Goal: Task Accomplishment & Management: Manage account settings

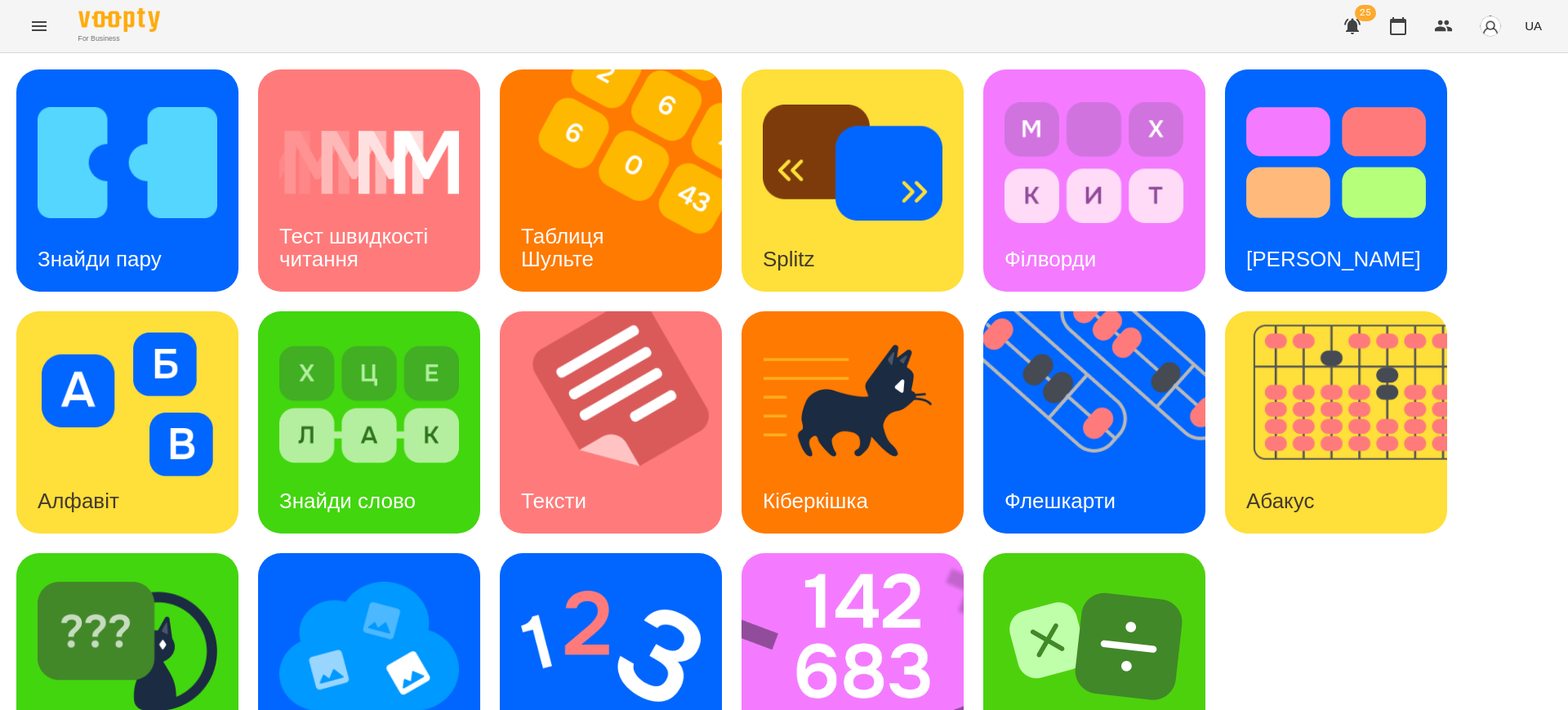
scroll to position [82, 0]
click at [1369, 411] on img at bounding box center [1346, 422] width 242 height 222
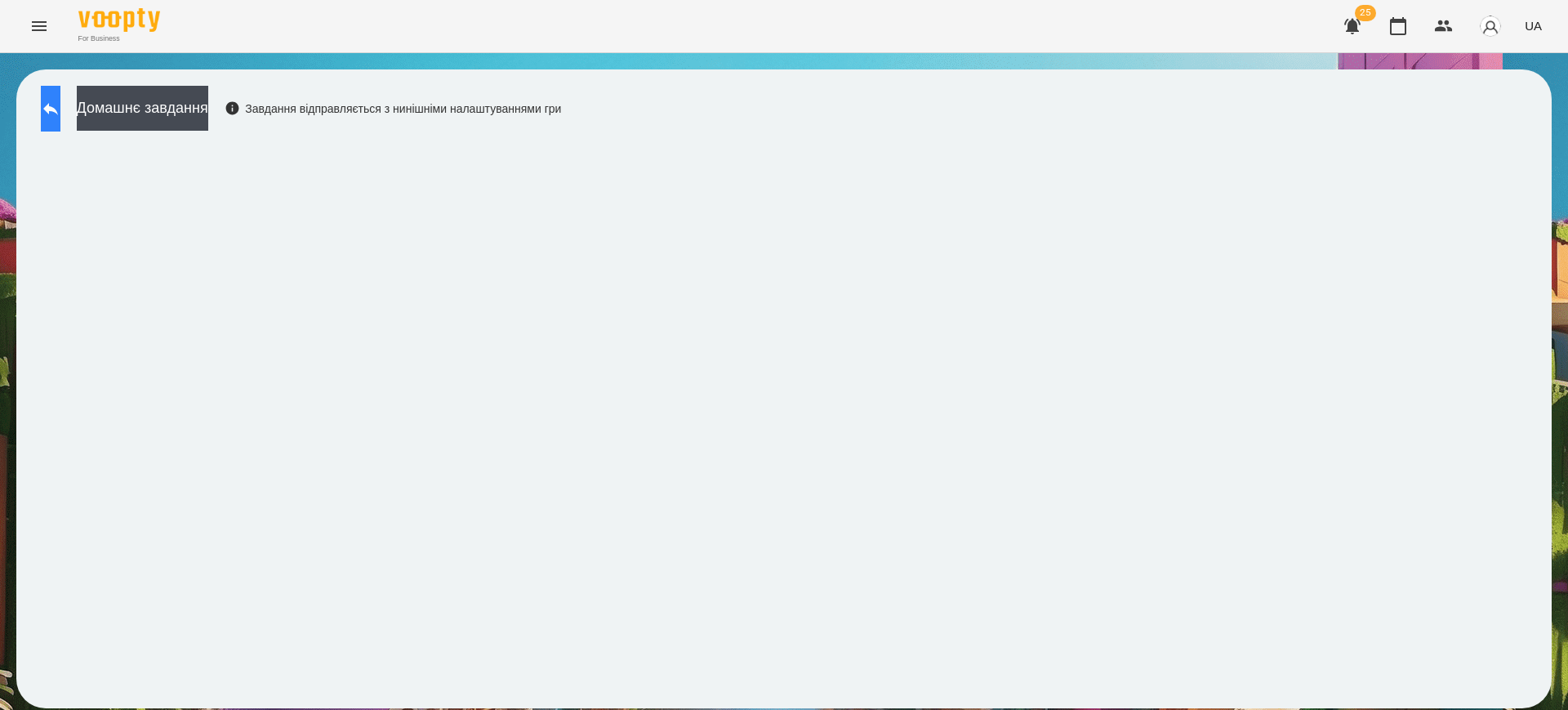
click at [58, 106] on icon at bounding box center [50, 109] width 15 height 12
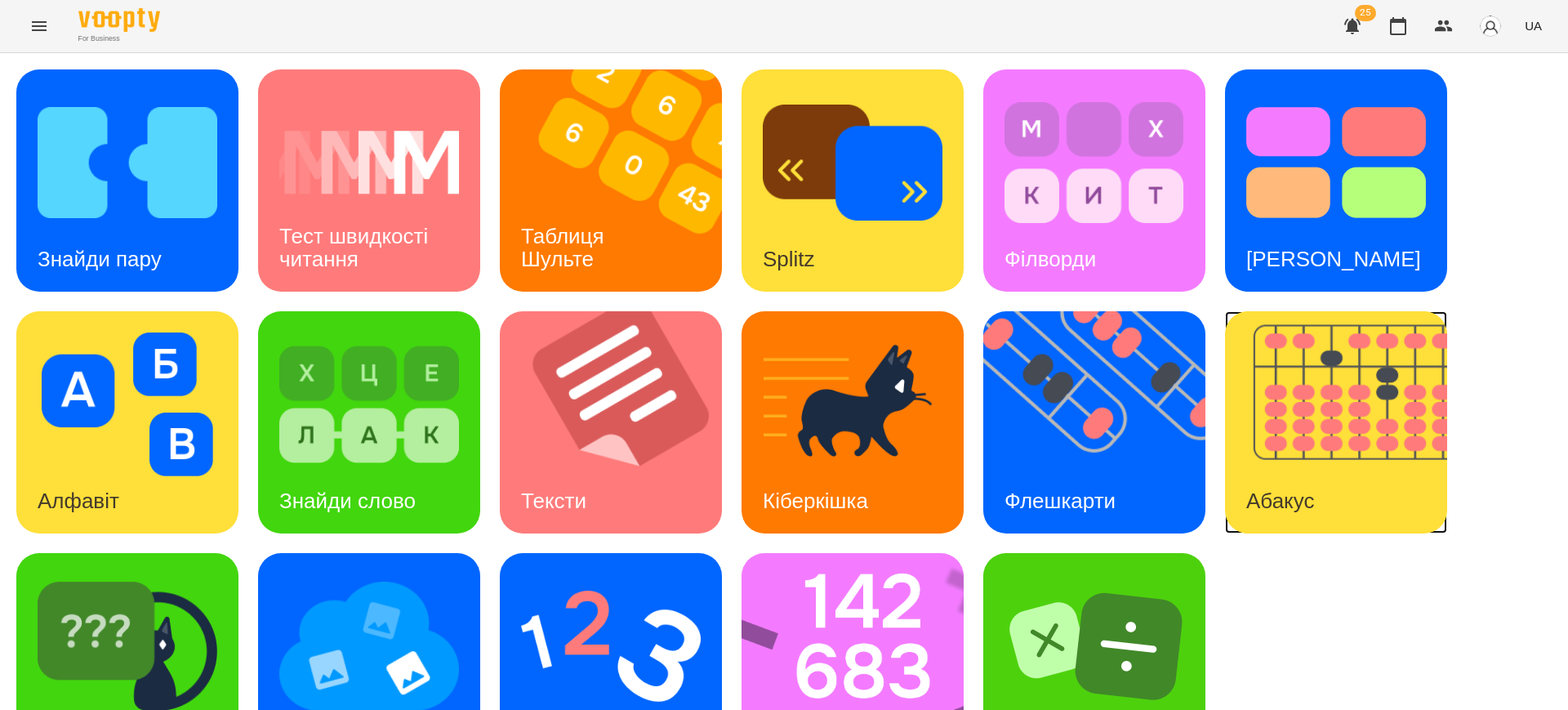
click at [1382, 469] on img at bounding box center [1346, 422] width 242 height 222
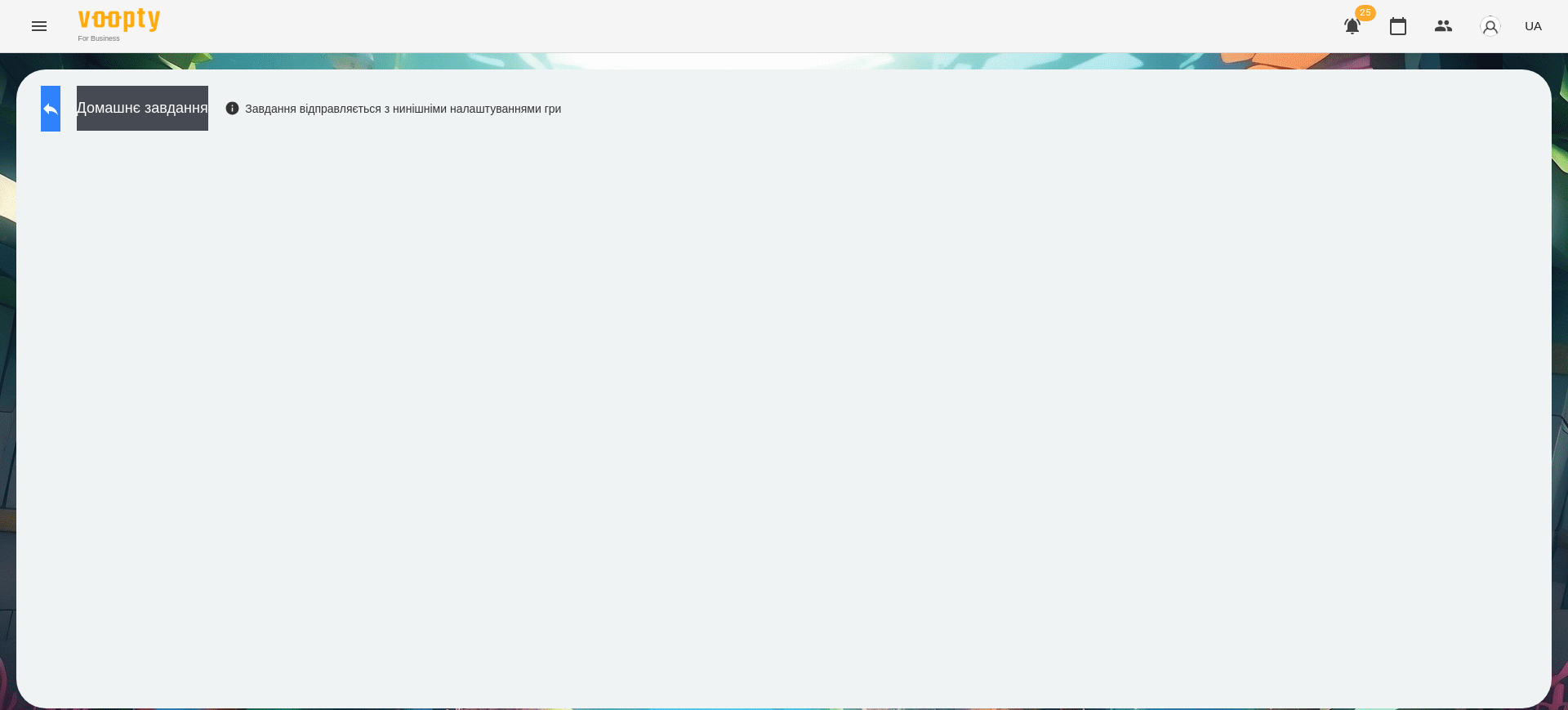
click at [61, 100] on button at bounding box center [50, 108] width 20 height 46
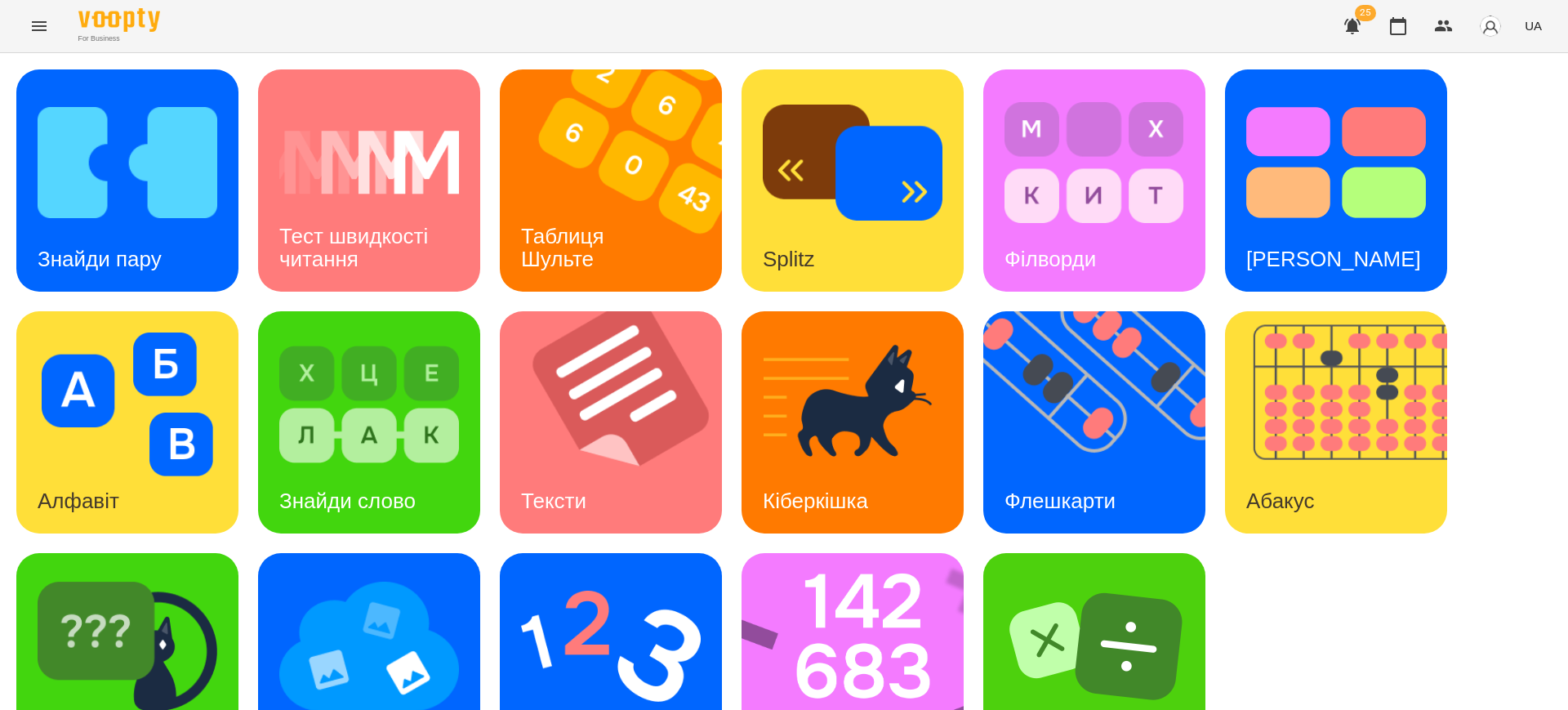
click at [1538, 27] on span "UA" at bounding box center [1533, 26] width 17 height 17
click at [1492, 64] on div "English" at bounding box center [1503, 63] width 83 height 30
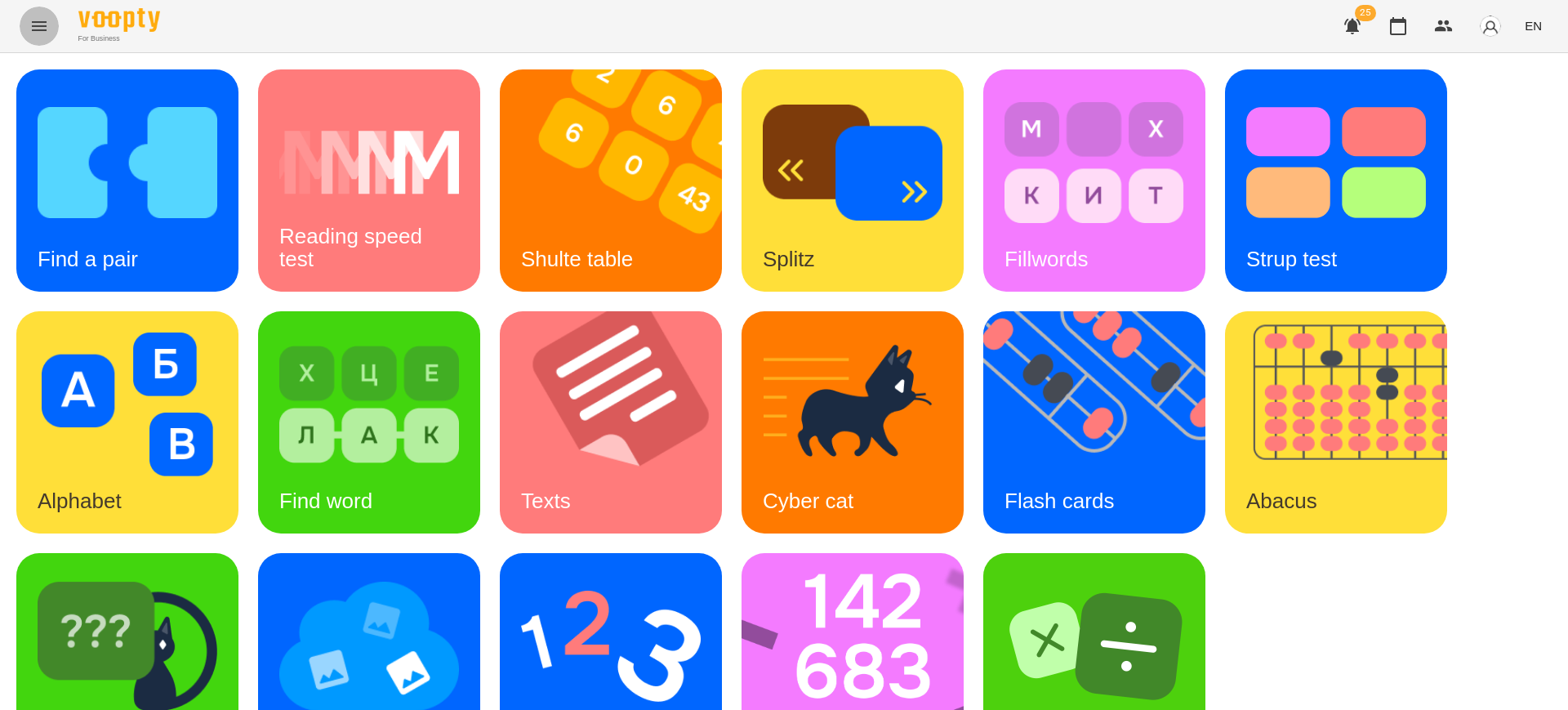
click at [33, 21] on icon "Menu" at bounding box center [39, 25] width 15 height 10
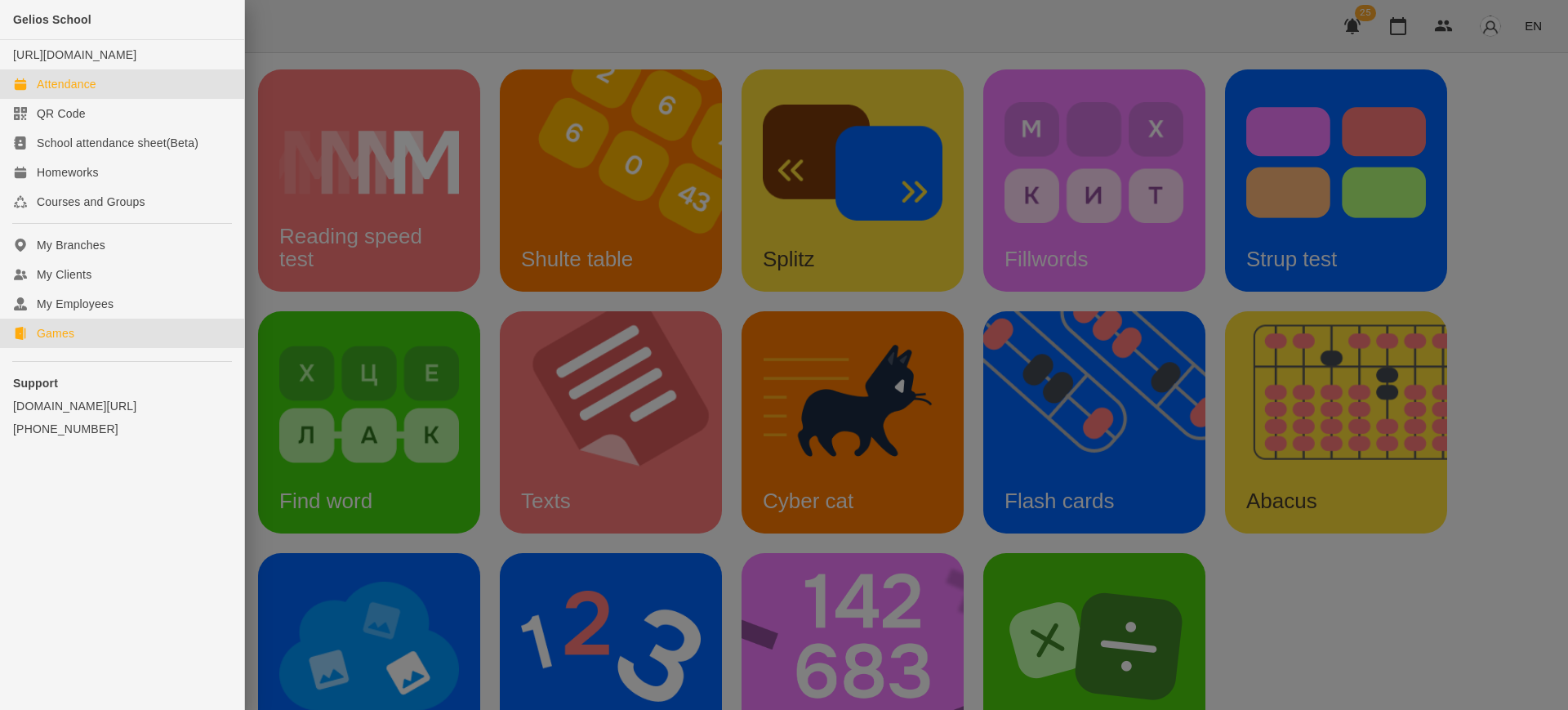
click at [85, 92] on div "Attendance" at bounding box center [66, 83] width 60 height 16
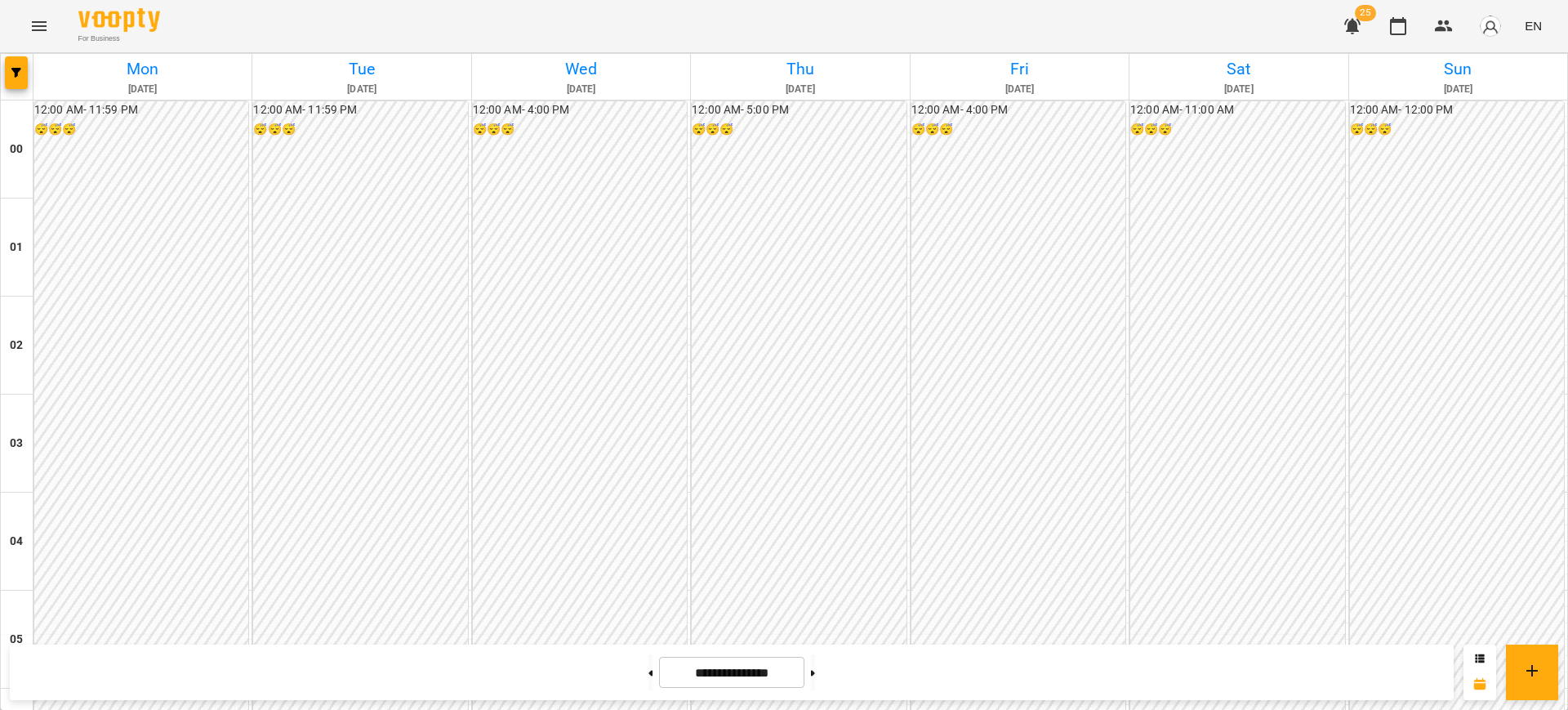
scroll to position [1520, 0]
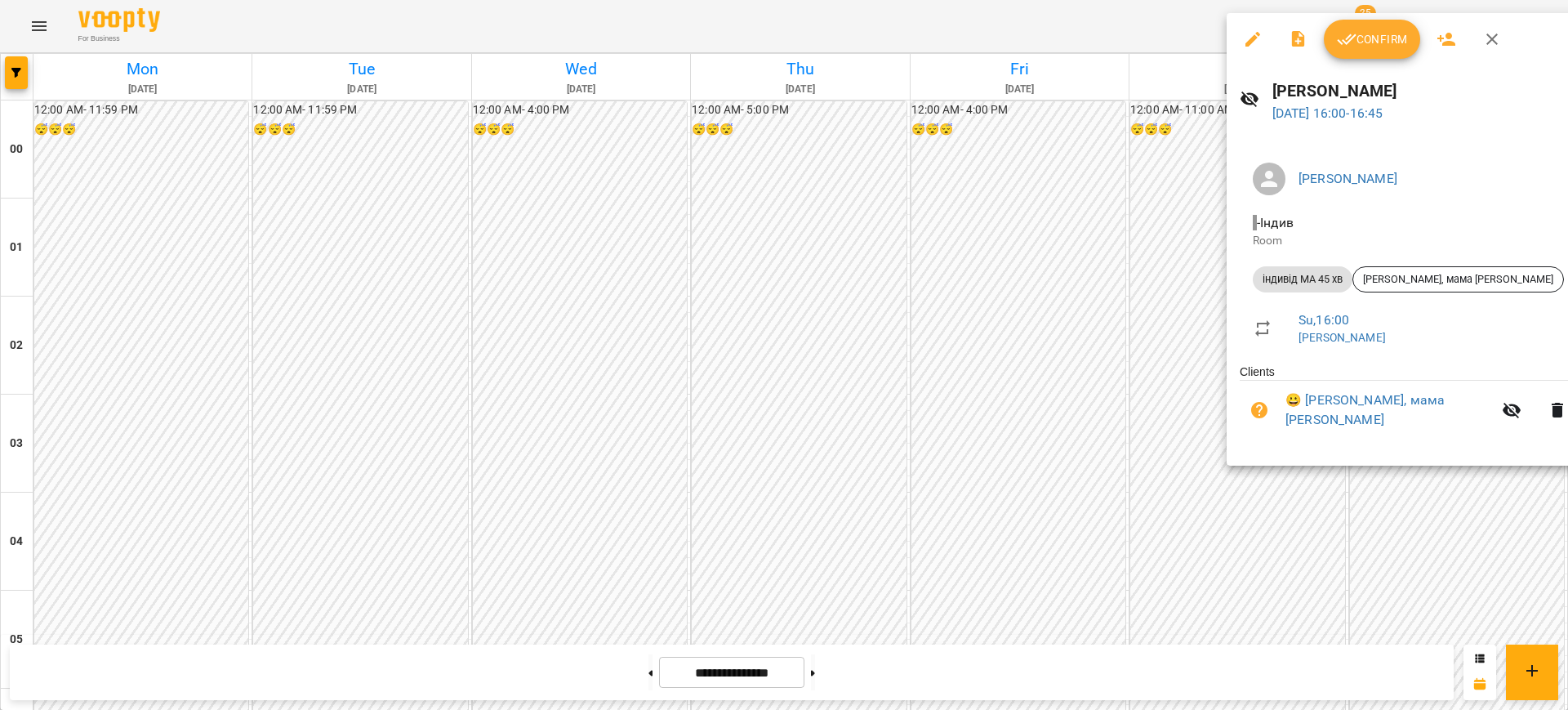
click at [1371, 34] on span "Confirm" at bounding box center [1372, 39] width 70 height 20
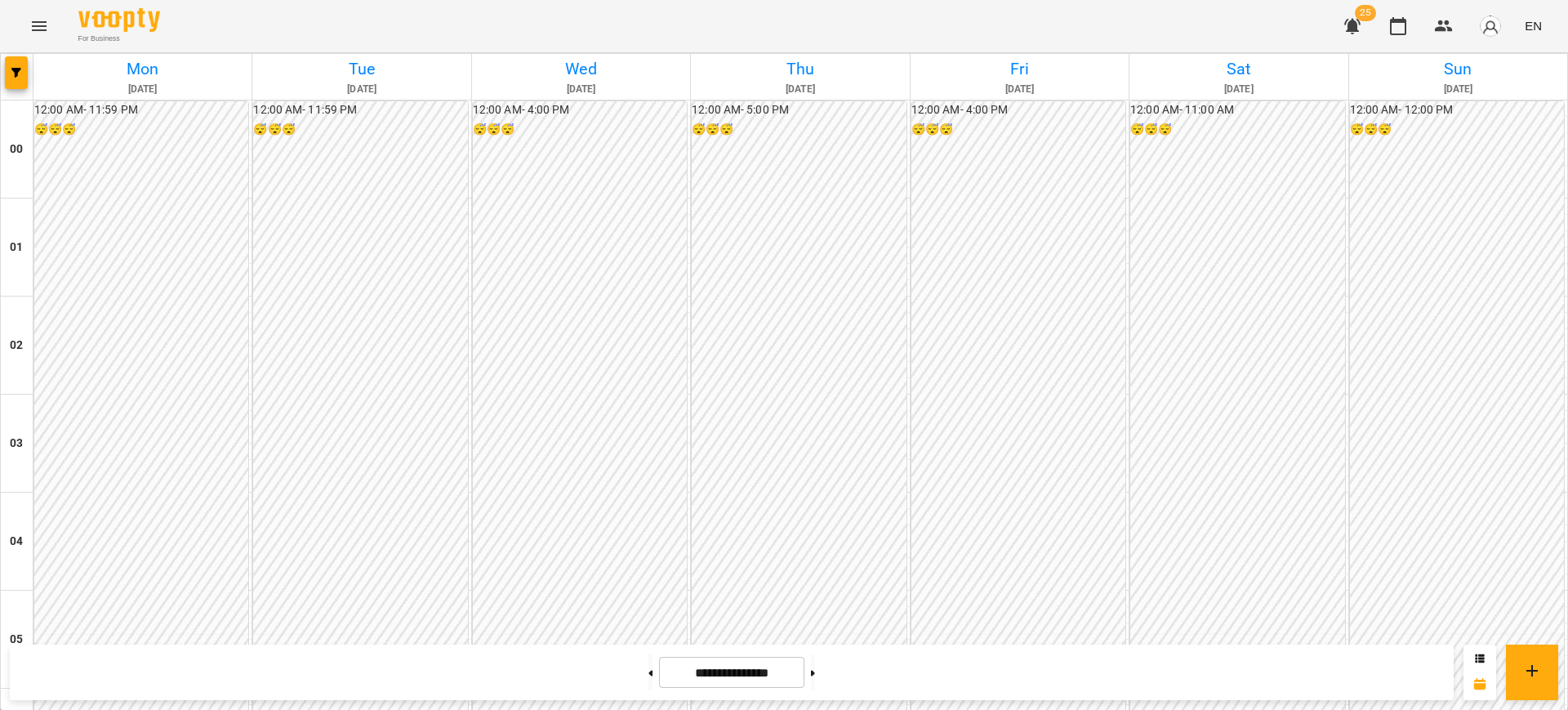
scroll to position [1568, 0]
click at [1531, 29] on span "EN" at bounding box center [1533, 26] width 17 height 17
click at [1497, 95] on div "Українська" at bounding box center [1503, 92] width 83 height 30
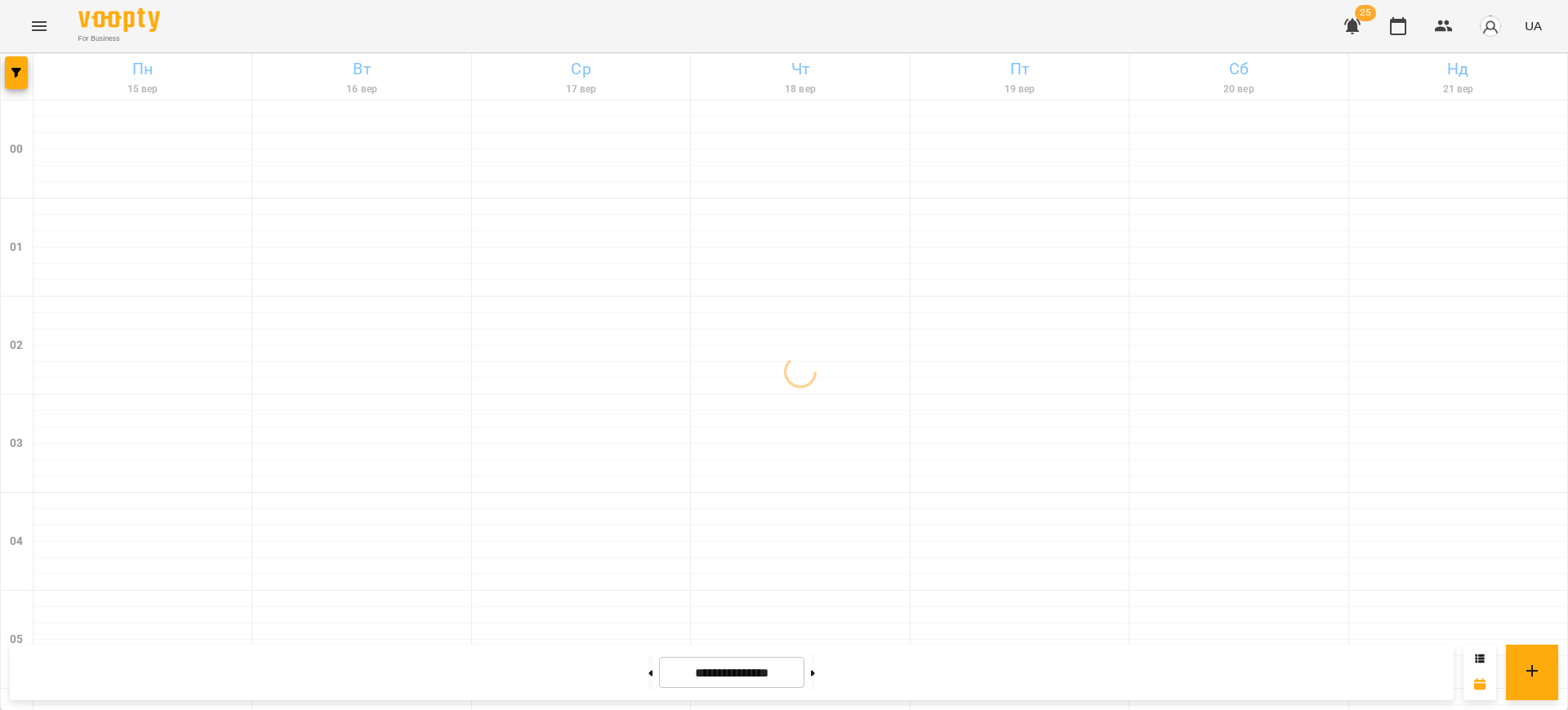
click at [46, 33] on icon "Menu" at bounding box center [39, 26] width 20 height 20
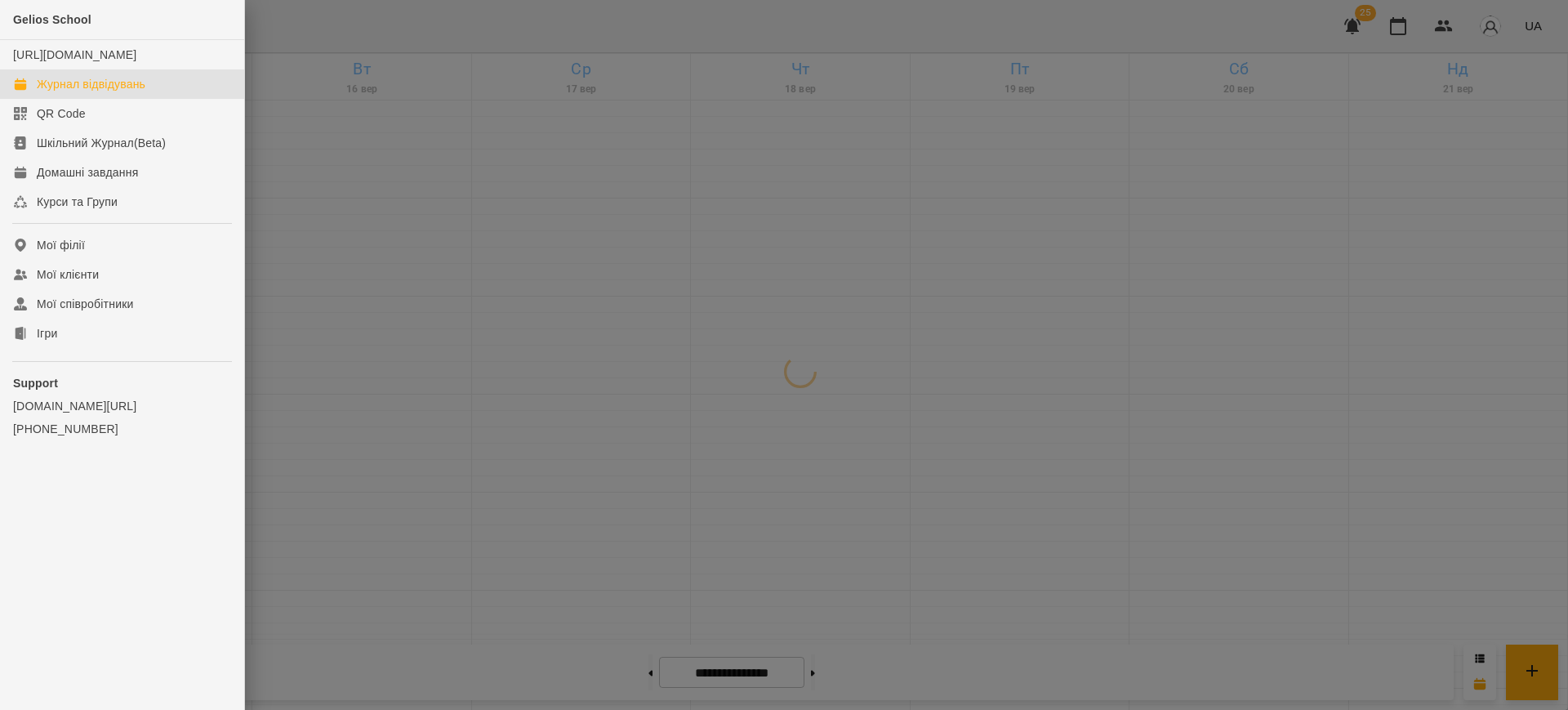
click at [451, 43] on div at bounding box center [784, 355] width 1568 height 710
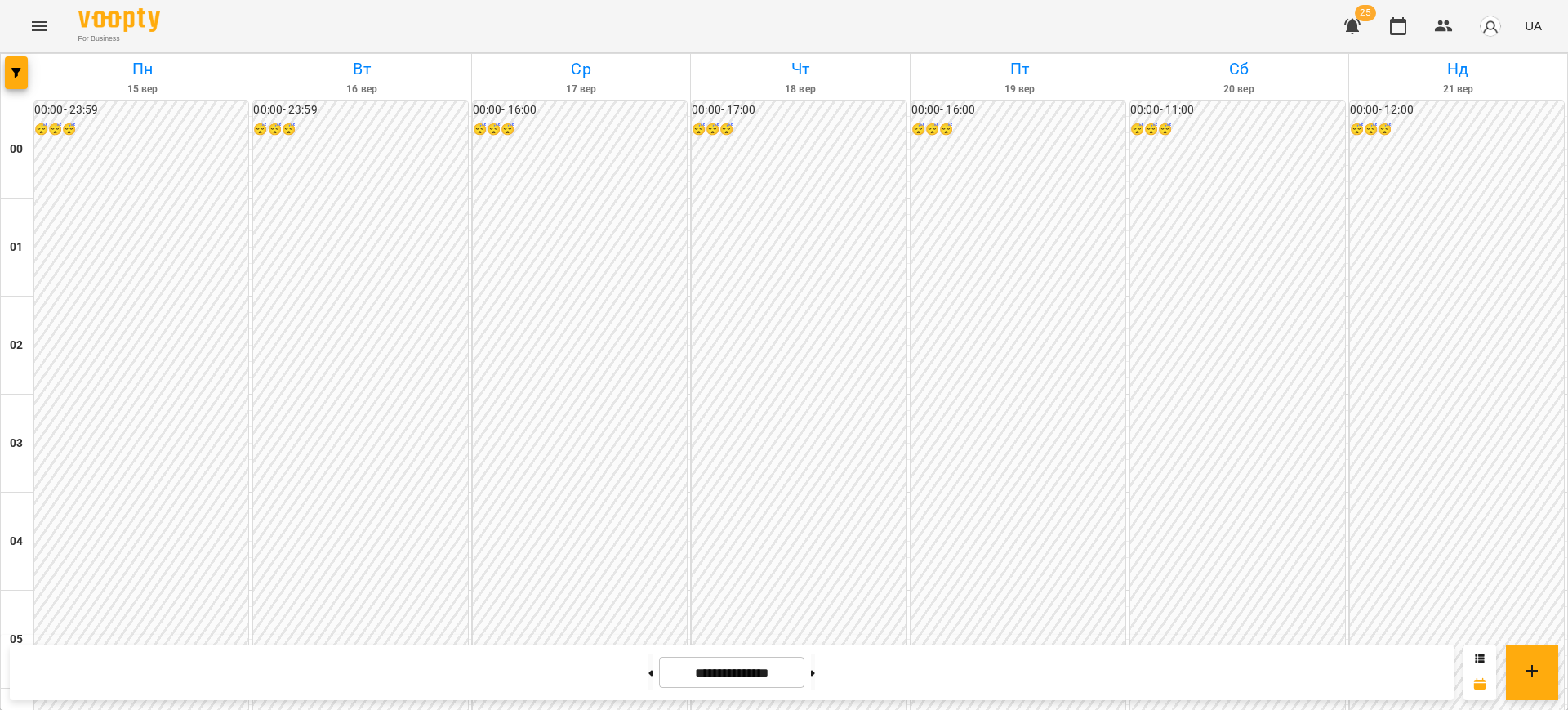
scroll to position [1510, 0]
click at [815, 676] on button at bounding box center [813, 672] width 4 height 36
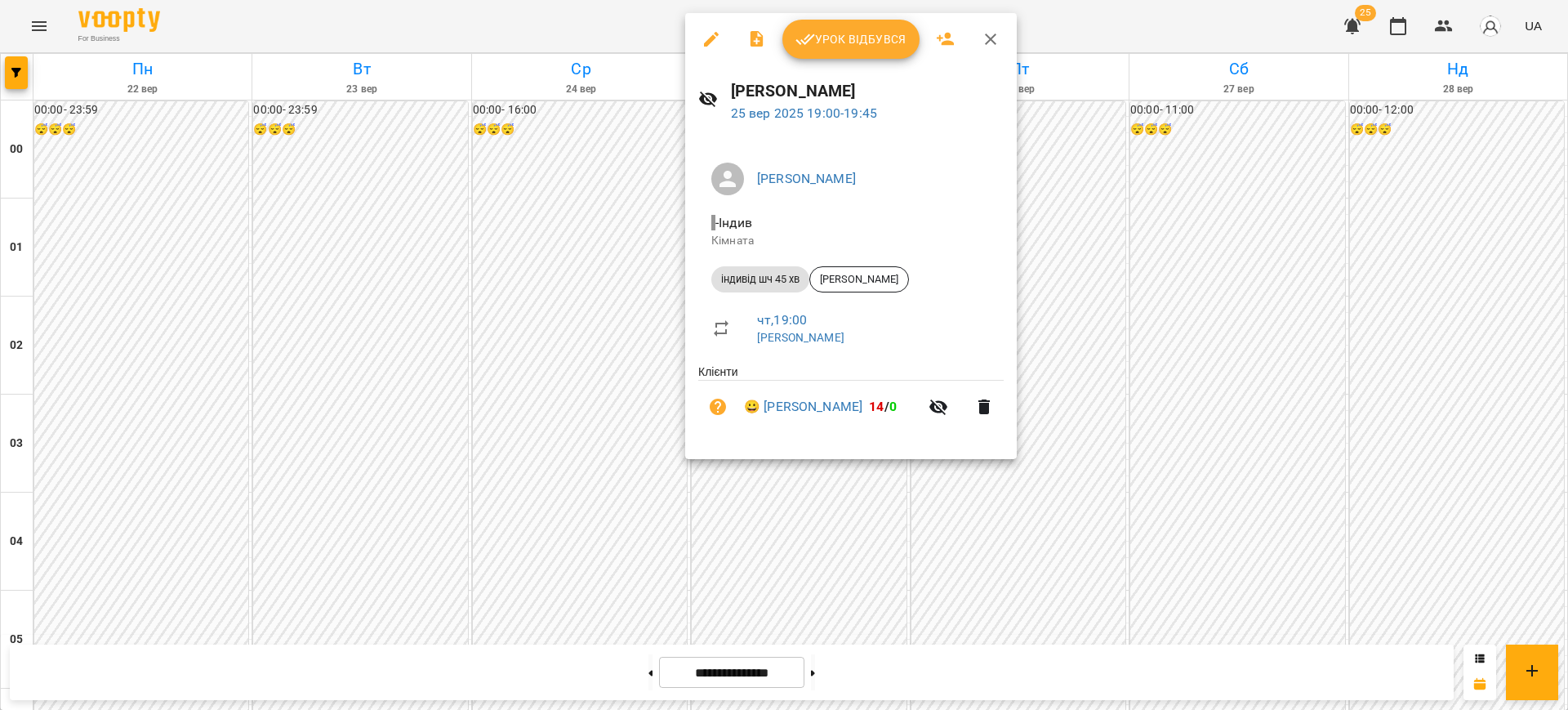
click at [600, 9] on div at bounding box center [784, 355] width 1568 height 710
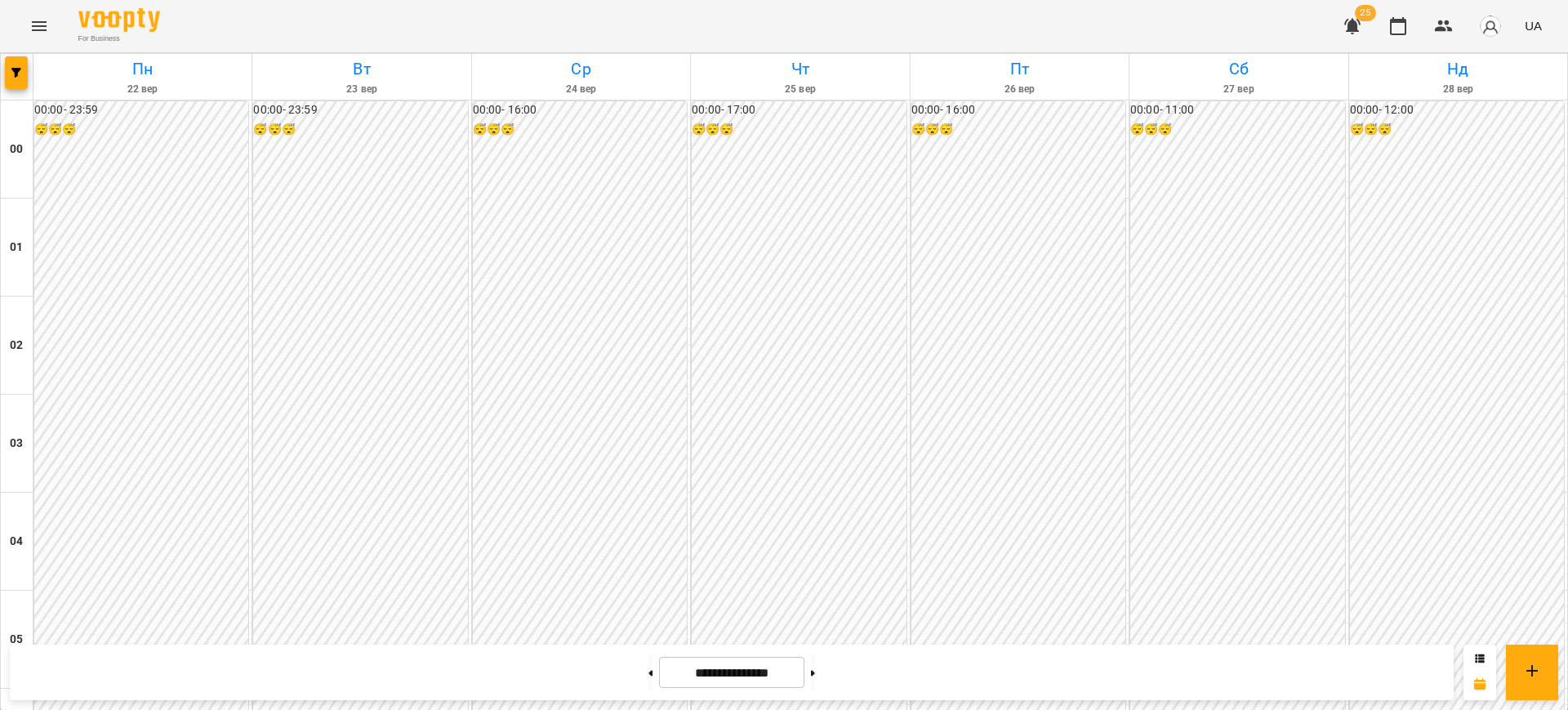
scroll to position [1699, 0]
click at [649, 682] on button at bounding box center [650, 672] width 4 height 36
type input "**********"
click at [35, 31] on icon "Menu" at bounding box center [39, 26] width 20 height 20
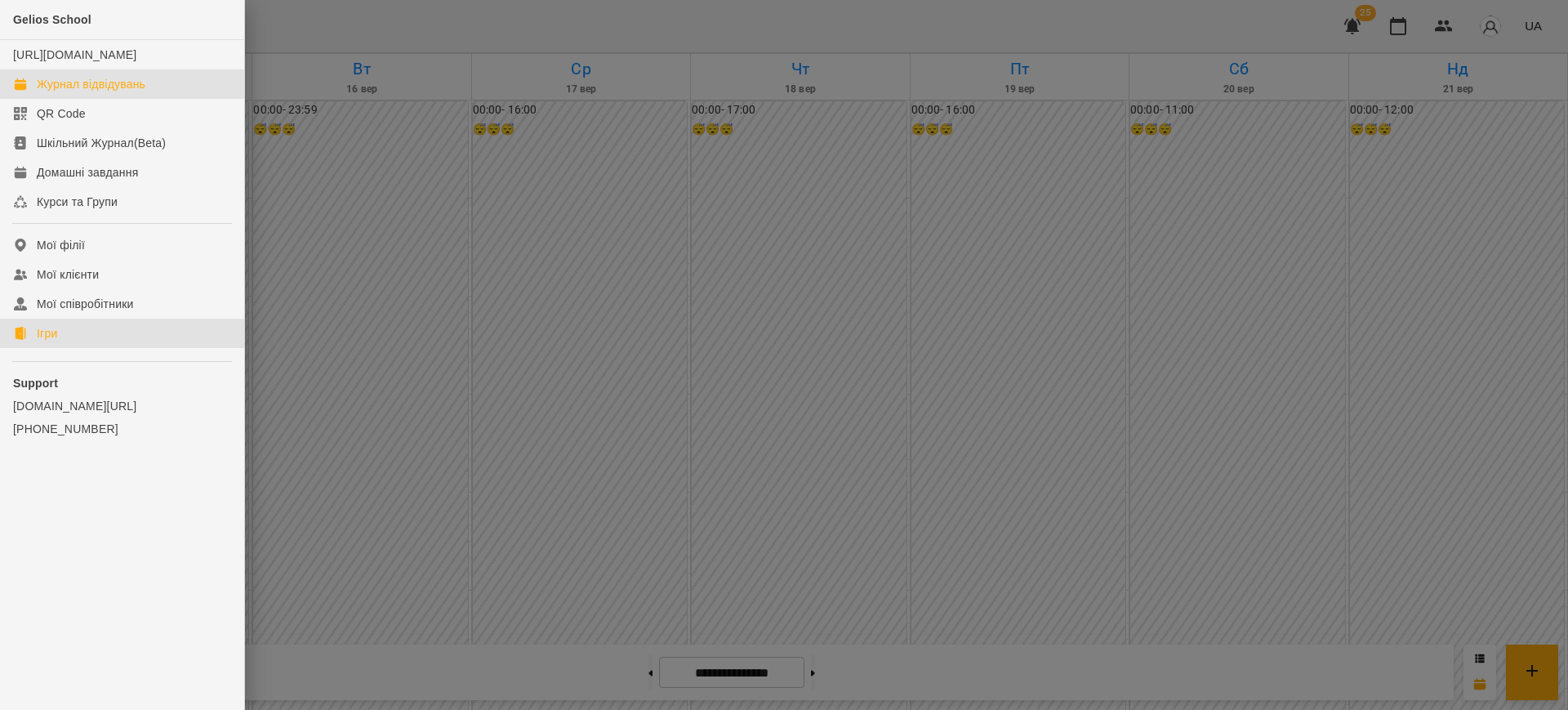
click at [63, 343] on link "Ігри" at bounding box center [122, 333] width 244 height 30
